Goal: Task Accomplishment & Management: Manage account settings

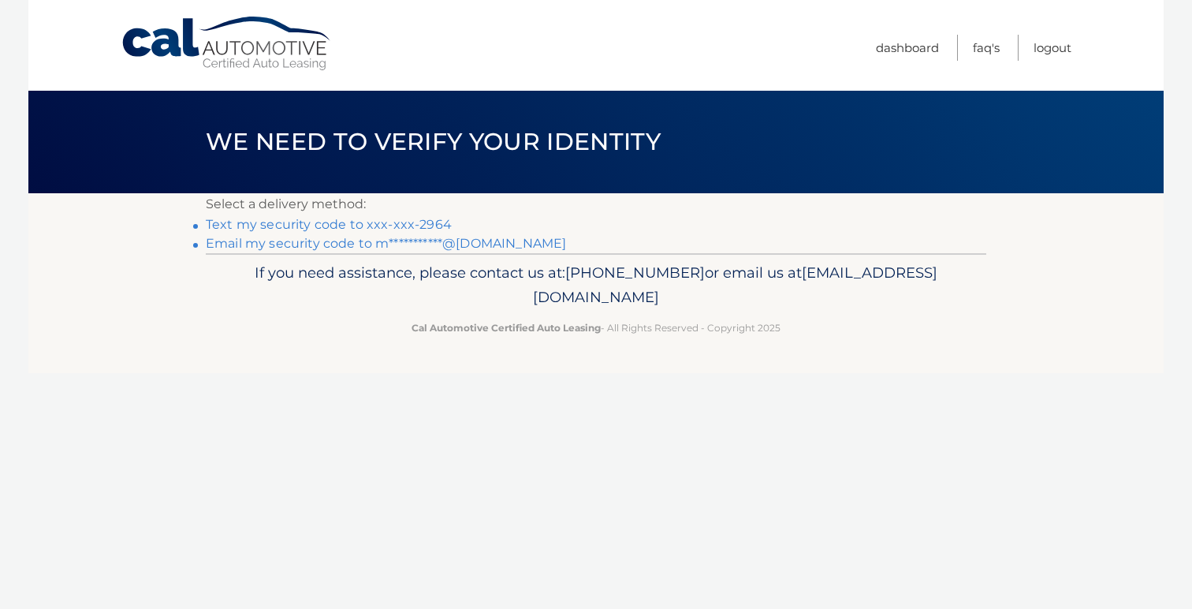
click at [435, 224] on link "Text my security code to xxx-xxx-2964" at bounding box center [329, 224] width 246 height 15
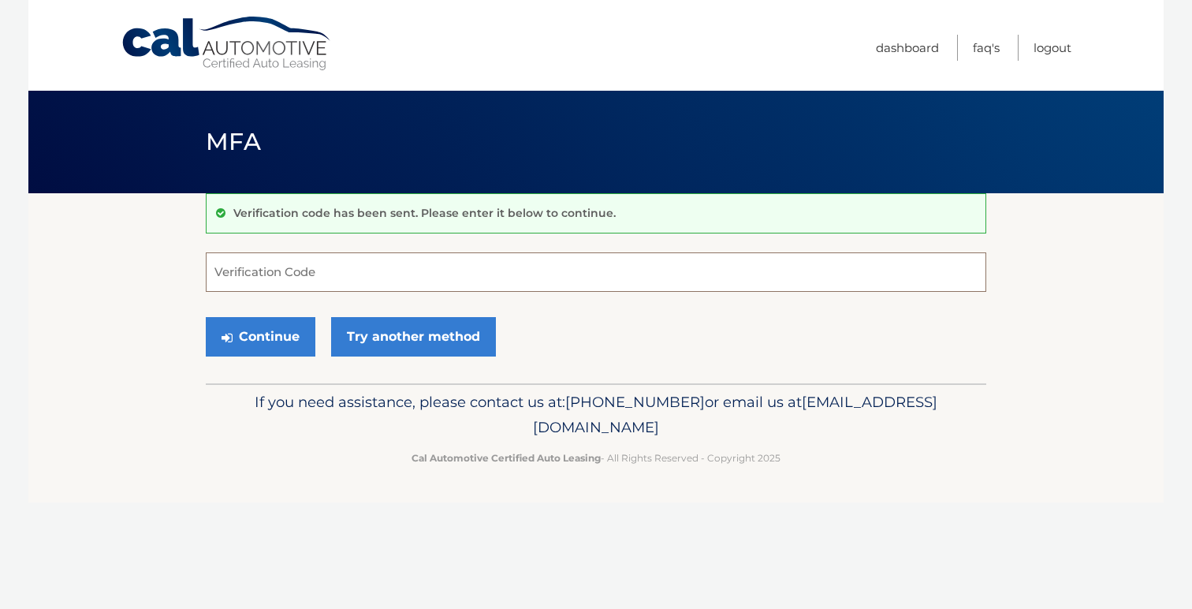
click at [433, 265] on input "Verification Code" at bounding box center [596, 271] width 781 height 39
type input "337175"
click at [206, 317] on button "Continue" at bounding box center [261, 336] width 110 height 39
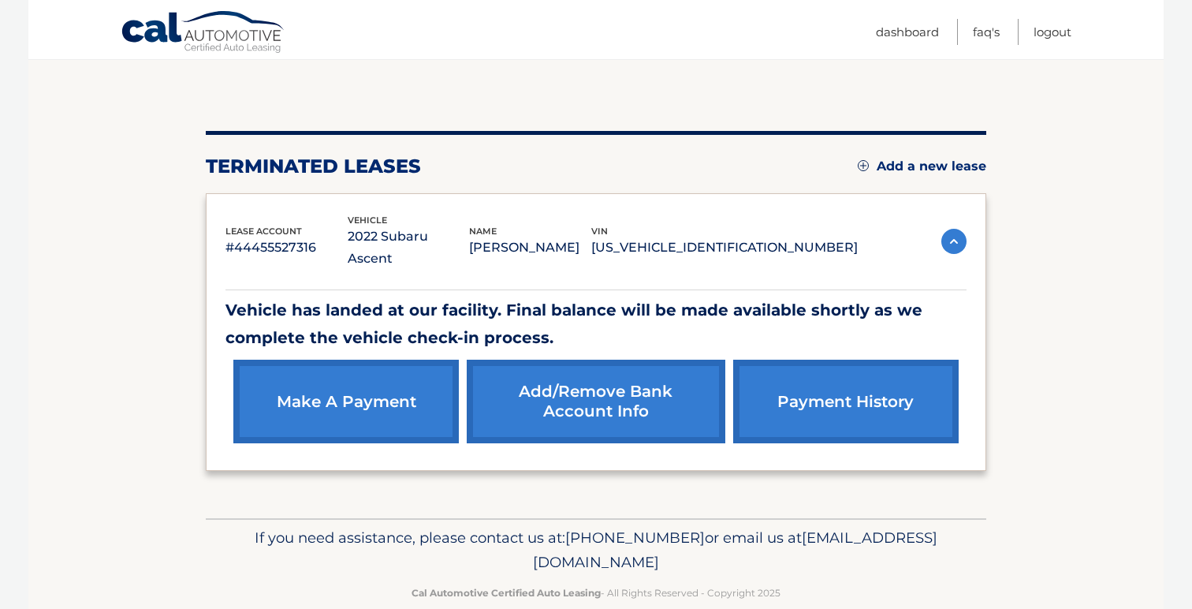
scroll to position [140, 0]
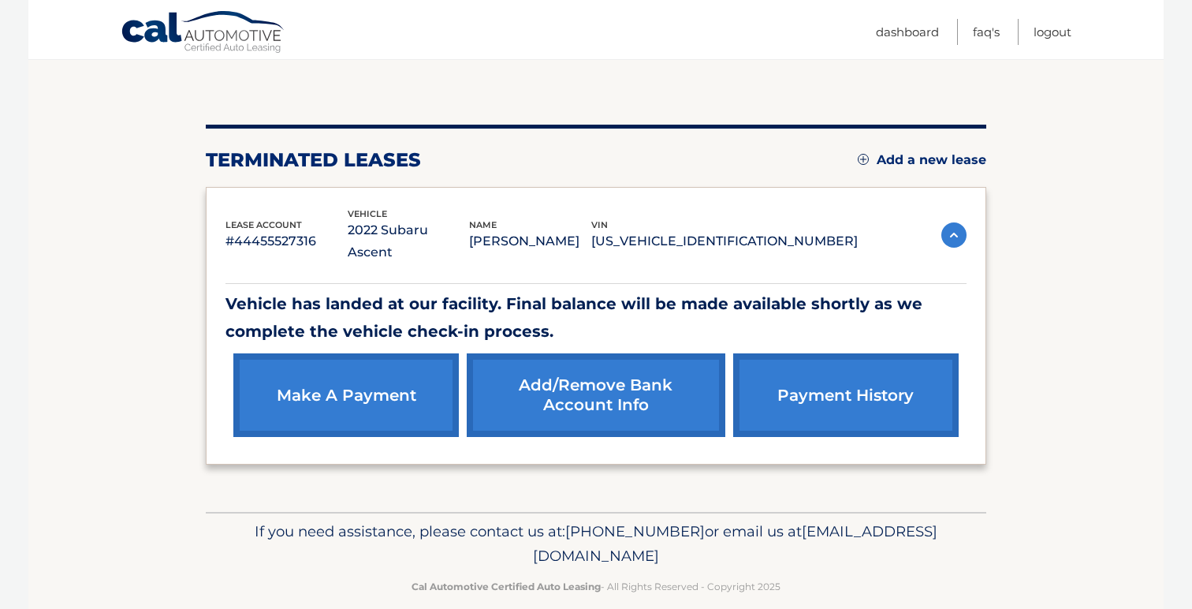
click at [906, 358] on link "payment history" at bounding box center [846, 395] width 226 height 84
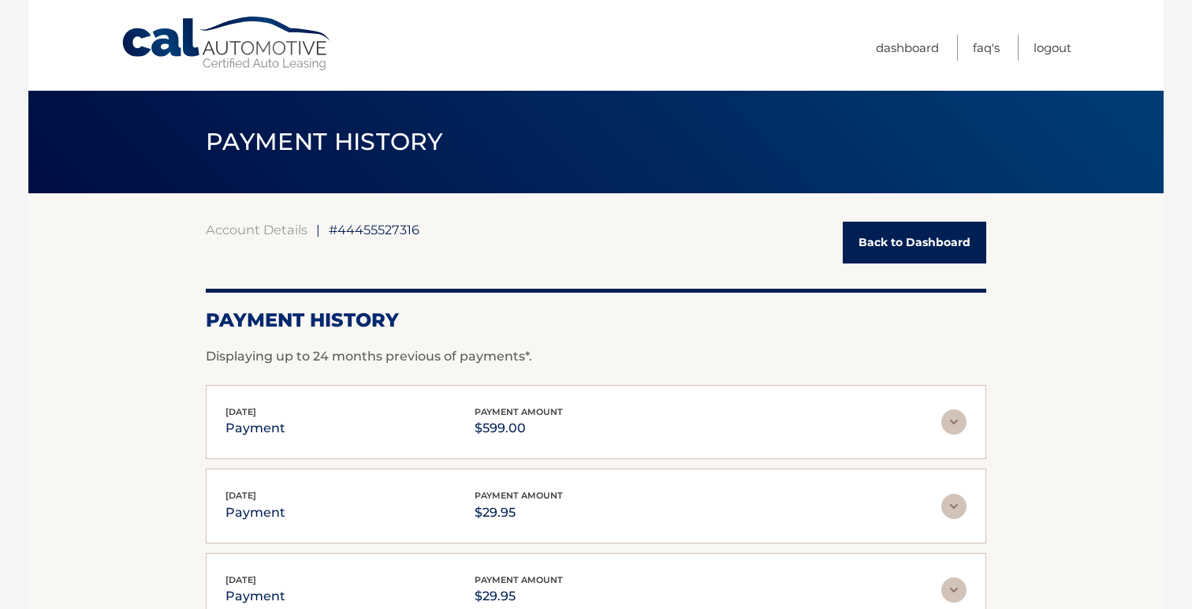
click at [959, 244] on link "Back to Dashboard" at bounding box center [915, 243] width 144 height 42
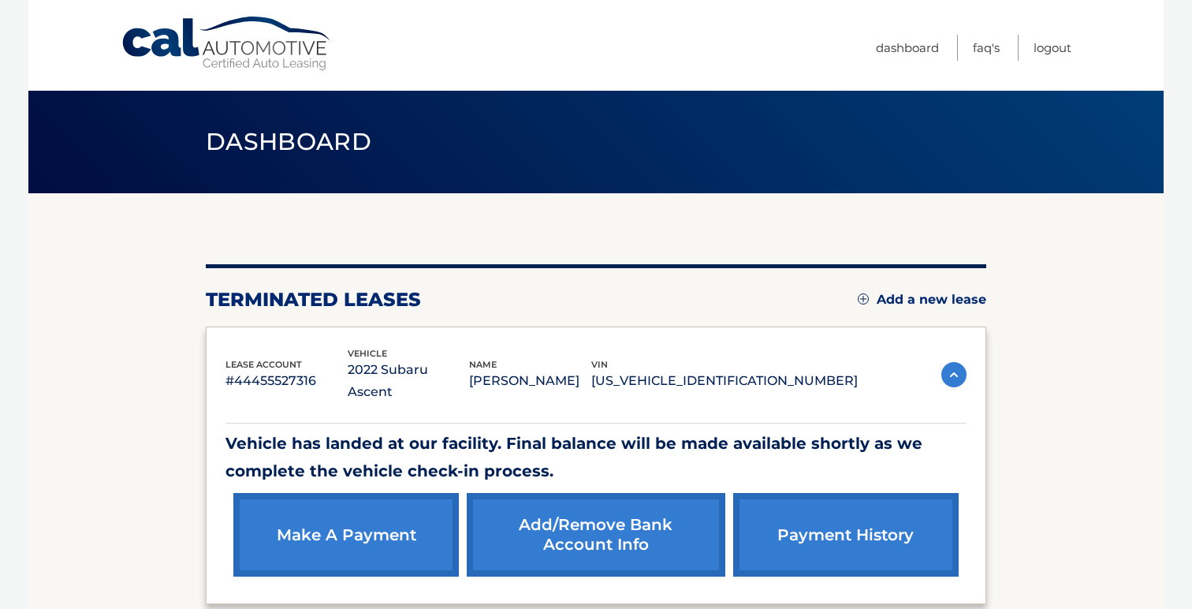
click at [613, 501] on link "Add/Remove bank account info" at bounding box center [596, 535] width 258 height 84
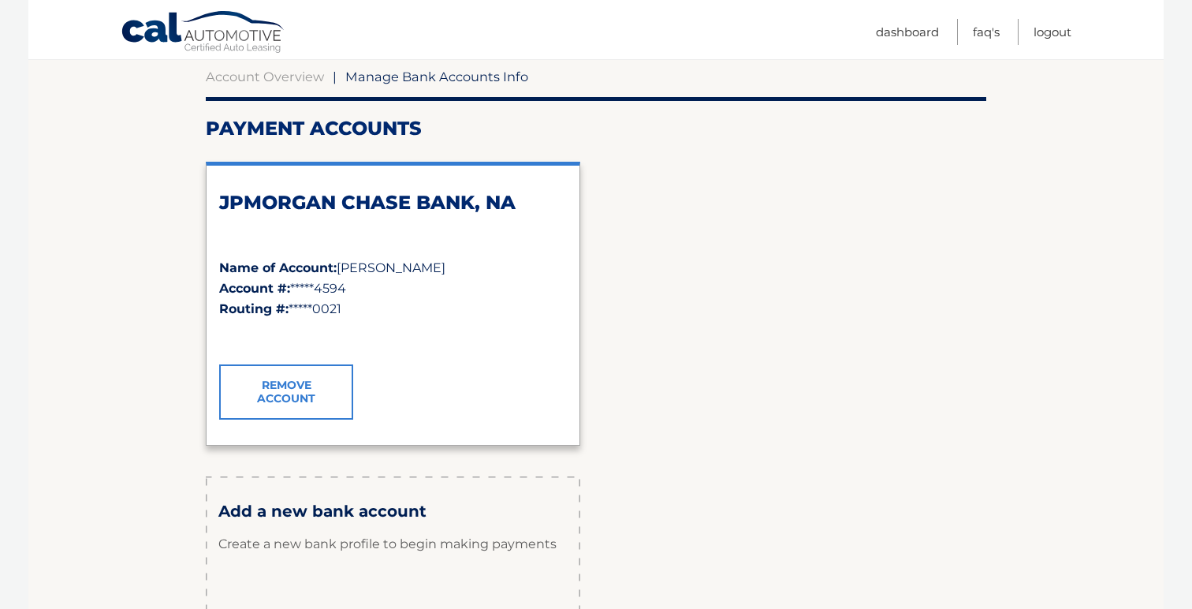
scroll to position [176, 0]
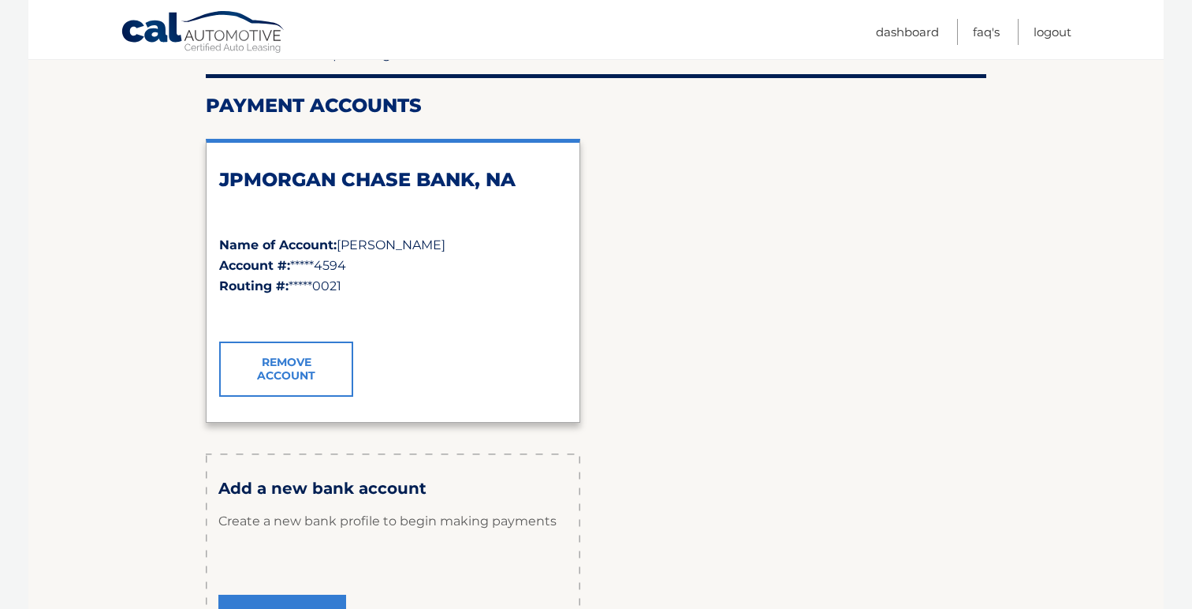
click at [294, 376] on link "Remove Account" at bounding box center [286, 368] width 134 height 55
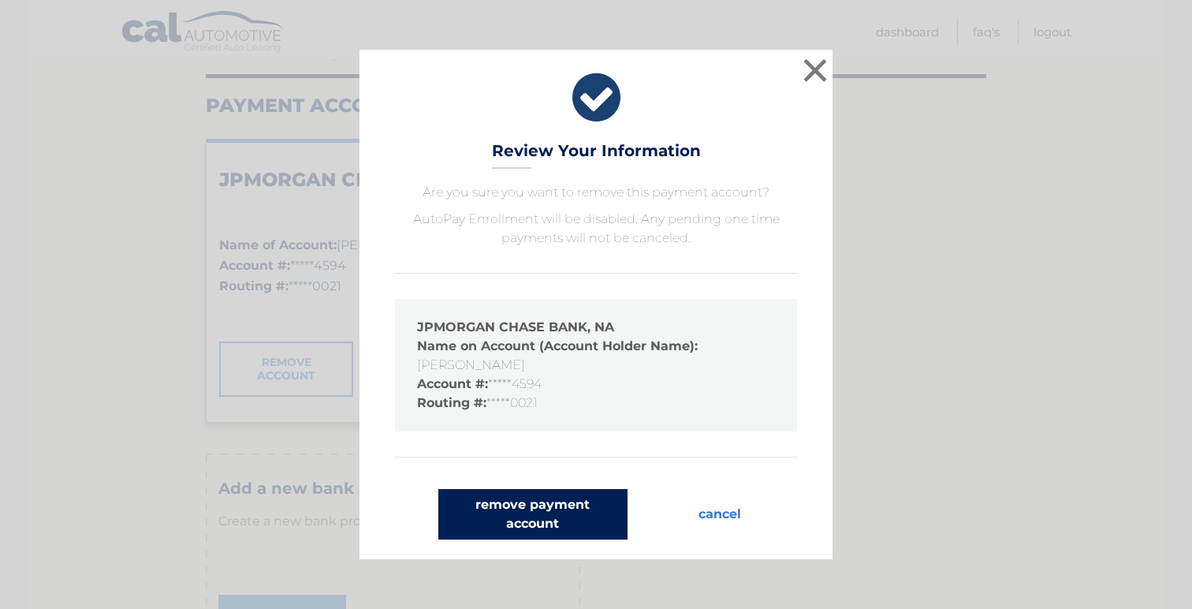
click at [617, 518] on button "remove payment account" at bounding box center [532, 514] width 189 height 50
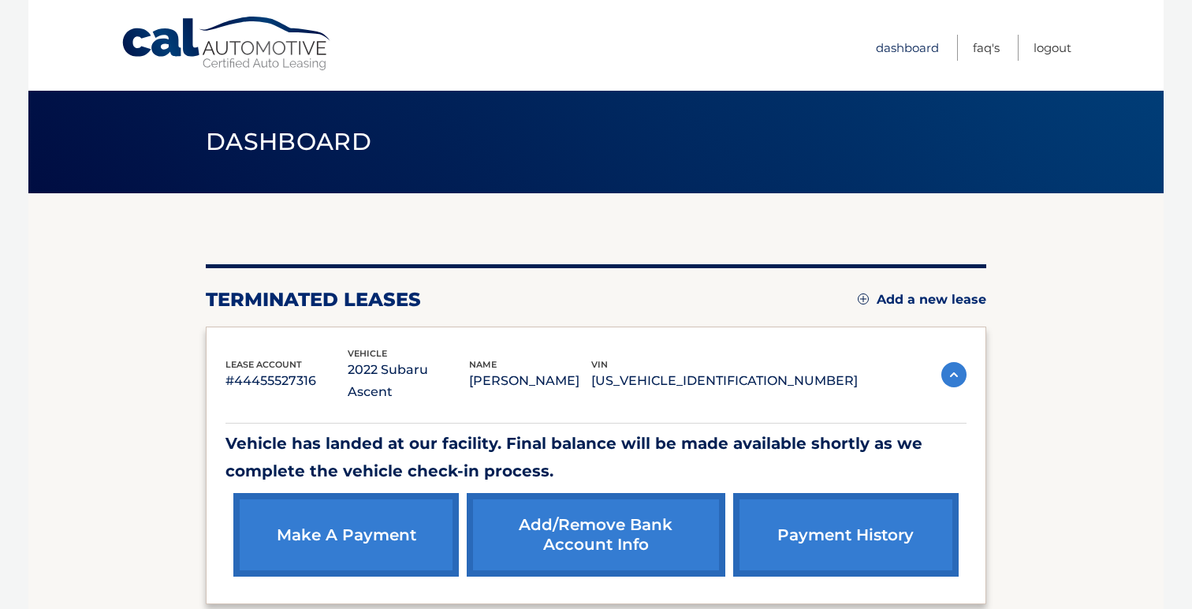
click at [921, 45] on link "Dashboard" at bounding box center [907, 48] width 63 height 26
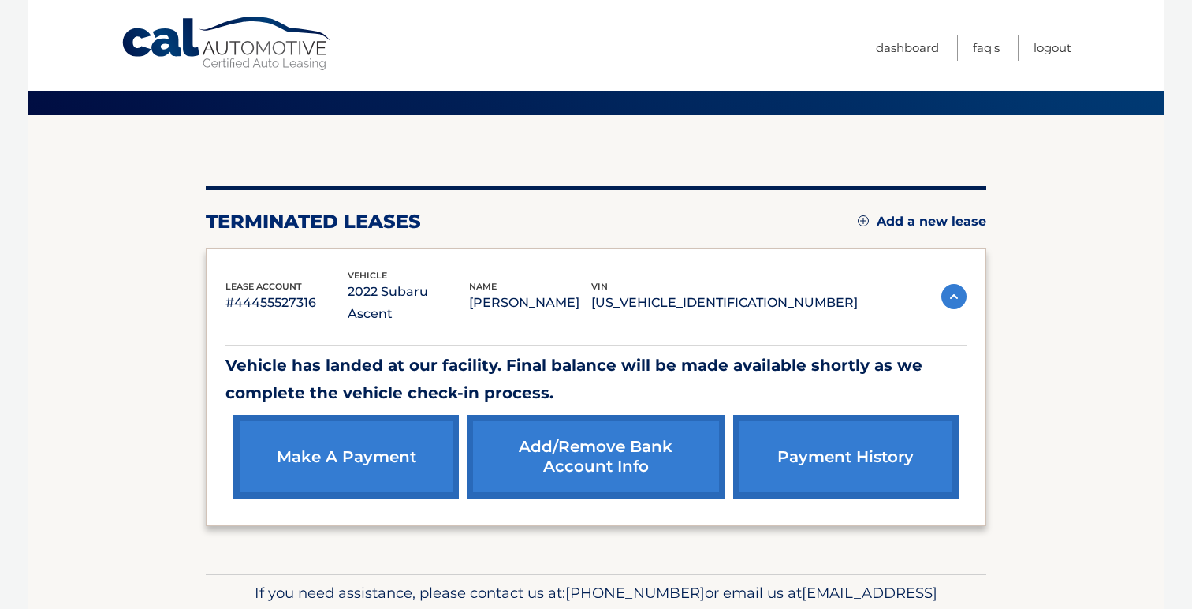
scroll to position [140, 0]
